Goal: Information Seeking & Learning: Understand process/instructions

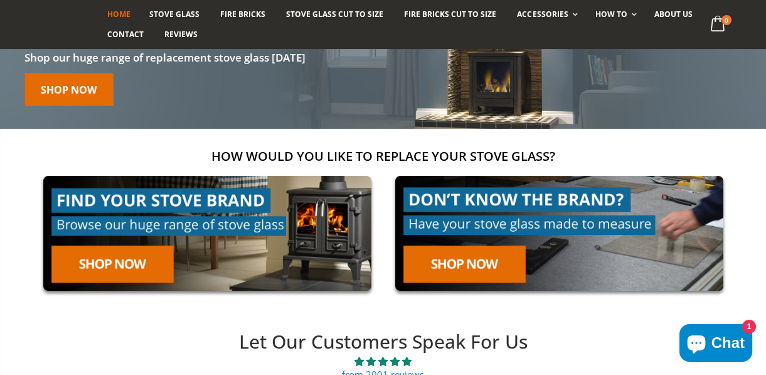
scroll to position [114, 0]
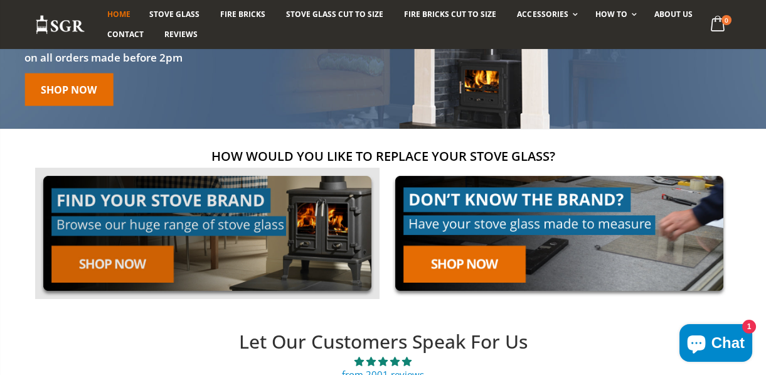
click at [119, 266] on link at bounding box center [207, 233] width 345 height 131
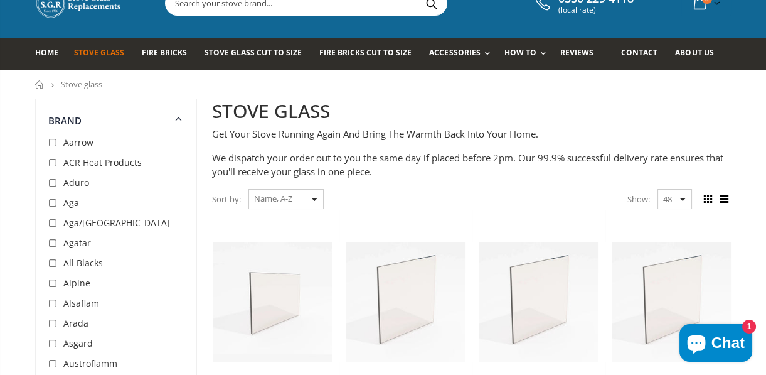
scroll to position [38, 0]
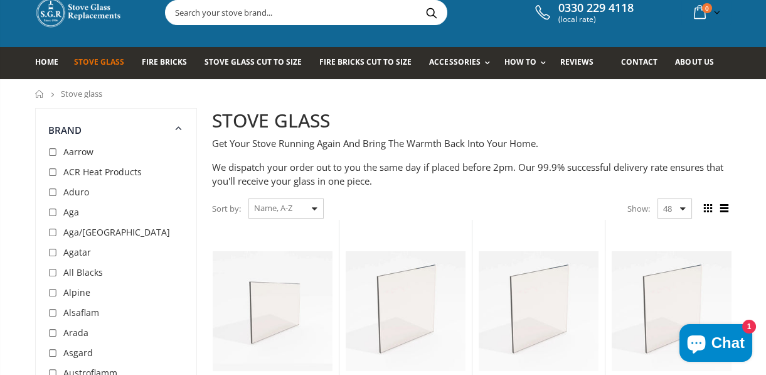
click at [318, 205] on div "Sort by: Featured Best Selling Name, A-Z Name, Z-A Price, low to high Price, hi…" at bounding box center [268, 209] width 112 height 22
click at [314, 206] on div "Sort by: Featured Best Selling Name, A-Z Name, Z-A Price, low to high Price, hi…" at bounding box center [268, 209] width 112 height 22
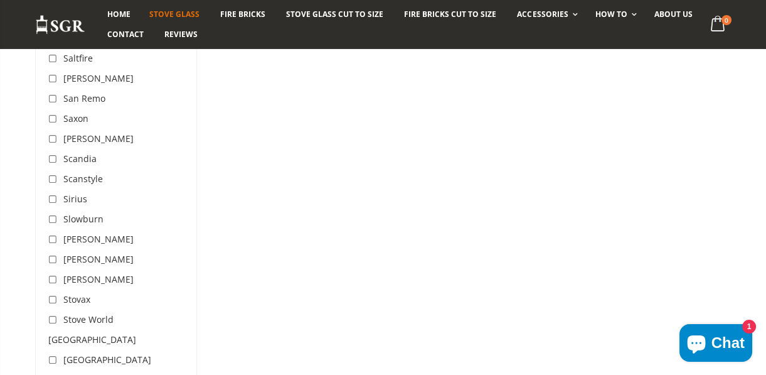
scroll to position [3461, 0]
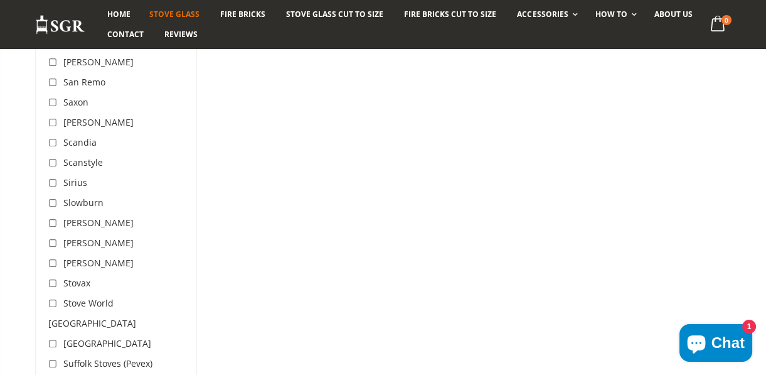
click at [51, 277] on input "checkbox" at bounding box center [54, 283] width 13 height 13
checkbox input "true"
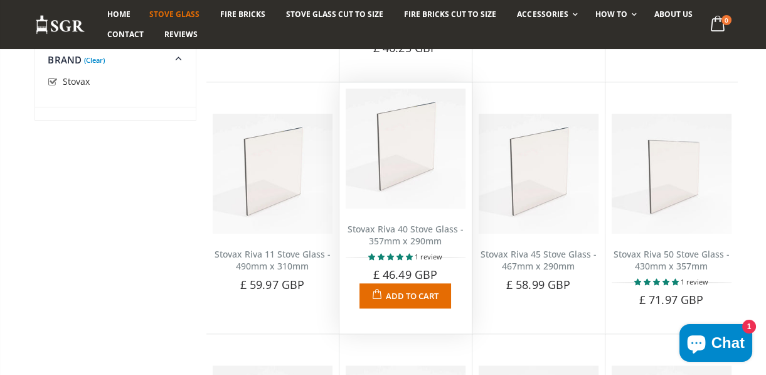
scroll to position [2212, 0]
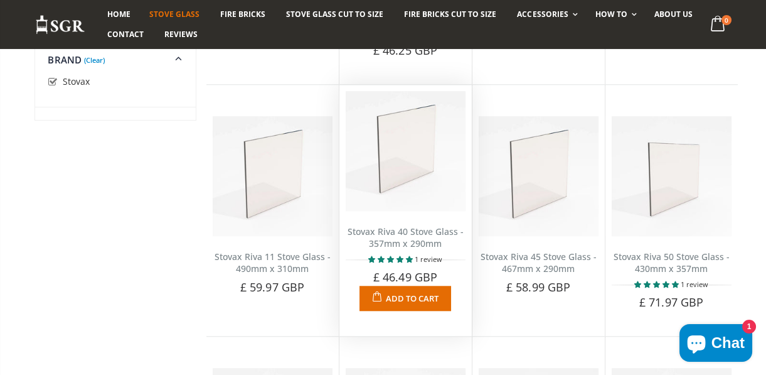
click at [409, 110] on img at bounding box center [406, 151] width 120 height 120
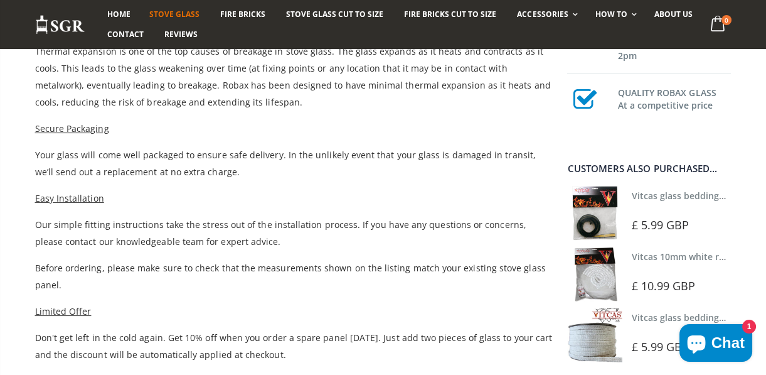
scroll to position [570, 0]
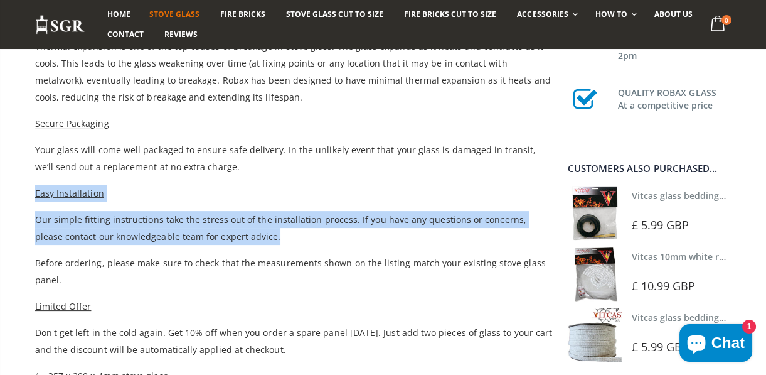
drag, startPoint x: 35, startPoint y: 190, endPoint x: 204, endPoint y: 234, distance: 175.0
click at [204, 234] on div "Choose a brand that lasts when replacing your Stovax Riva 40 stove glass. Our S…" at bounding box center [294, 141] width 518 height 486
copy div "Easy Installation Our simple fitting instructions take the stress out of the in…"
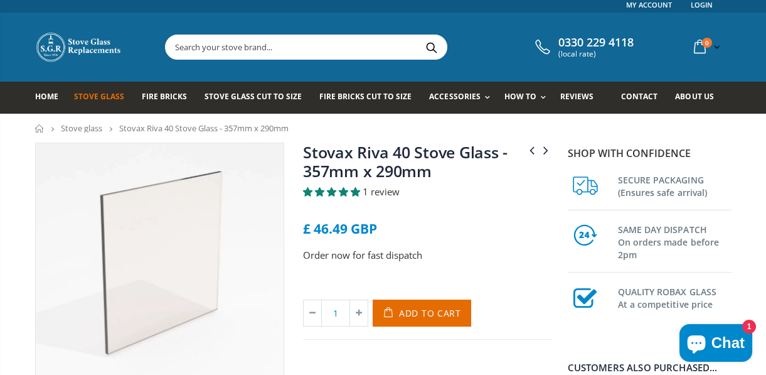
scroll to position [0, 0]
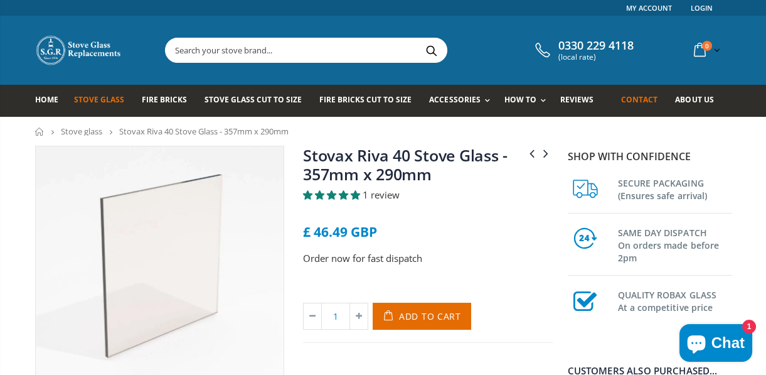
click at [651, 100] on span "Contact" at bounding box center [639, 99] width 36 height 11
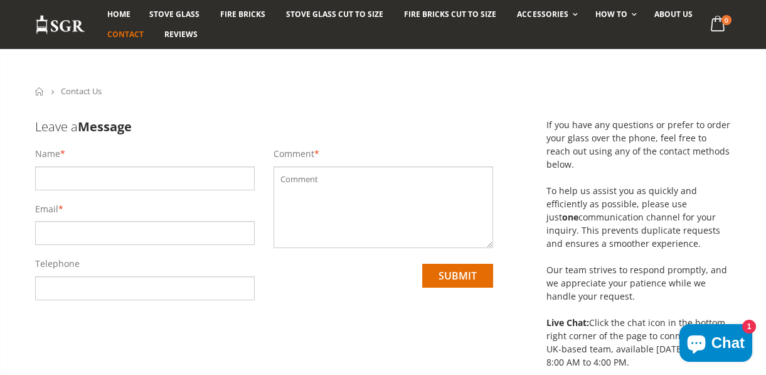
scroll to position [38, 0]
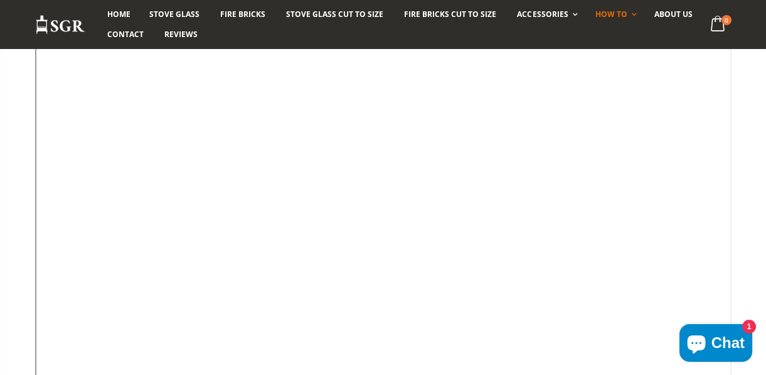
scroll to position [654, 0]
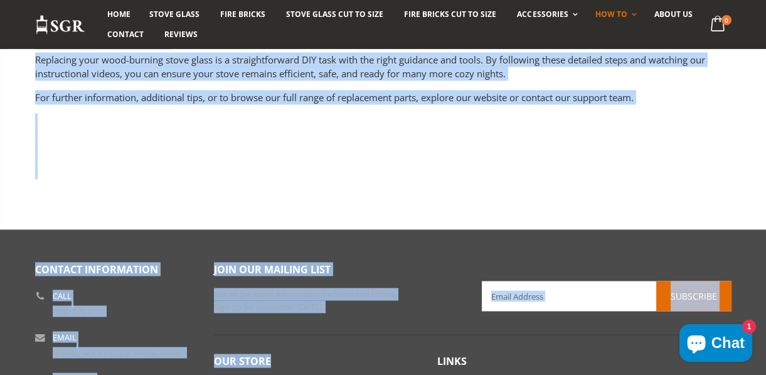
scroll to position [4311, 0]
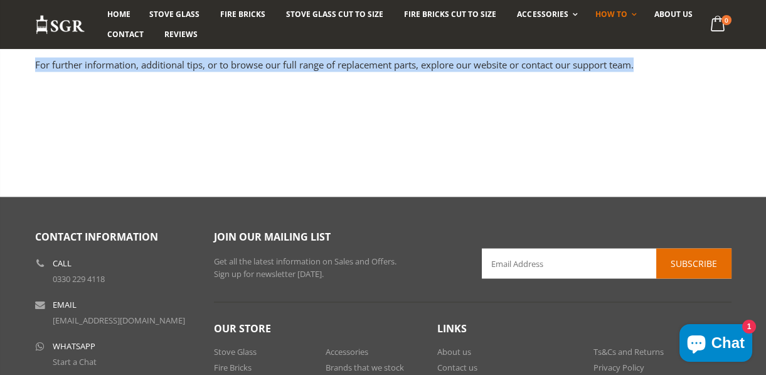
drag, startPoint x: 37, startPoint y: 69, endPoint x: 373, endPoint y: 104, distance: 337.6
